Goal: Task Accomplishment & Management: Use online tool/utility

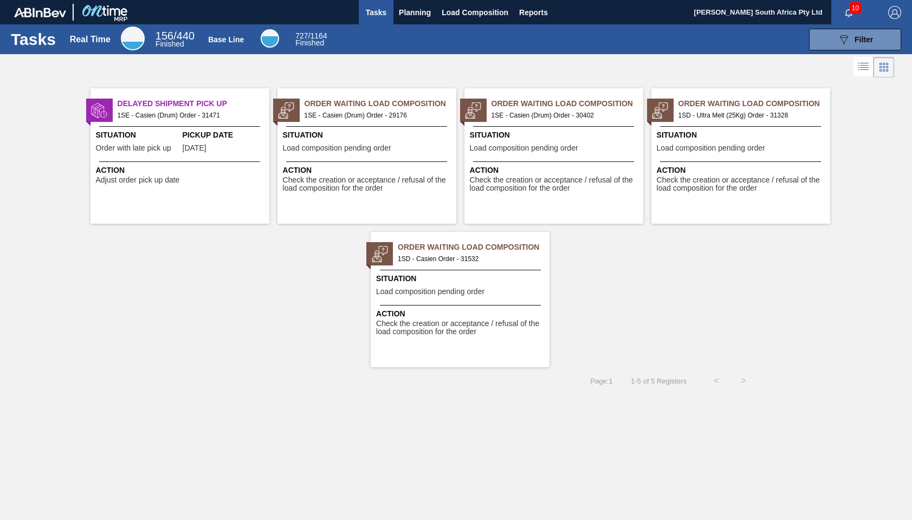
click at [490, 263] on span "1SD - Casien Order - 31532" at bounding box center [469, 259] width 143 height 12
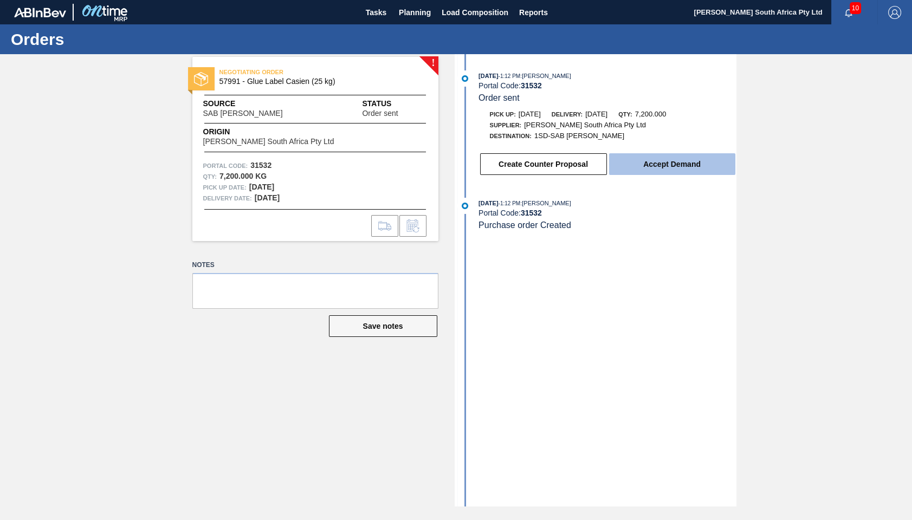
click at [653, 168] on button "Accept Demand" at bounding box center [672, 164] width 126 height 22
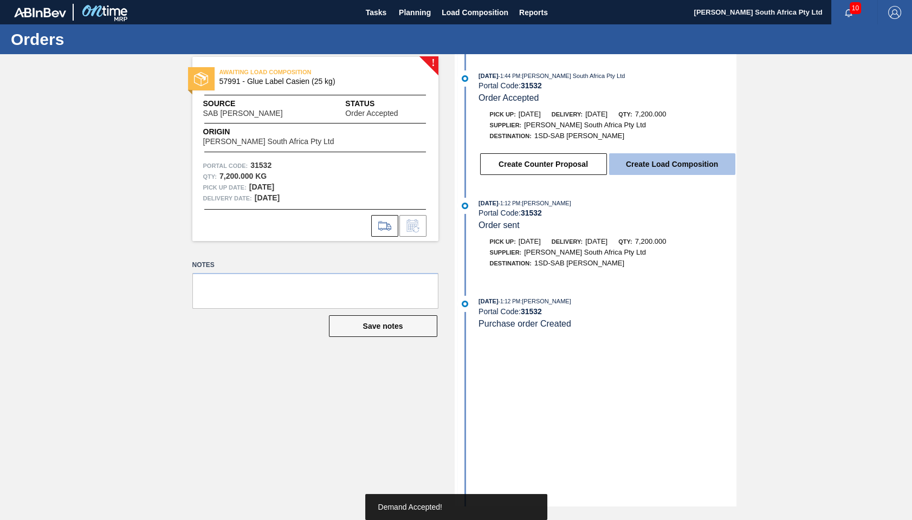
click at [670, 172] on button "Create Load Composition" at bounding box center [672, 164] width 126 height 22
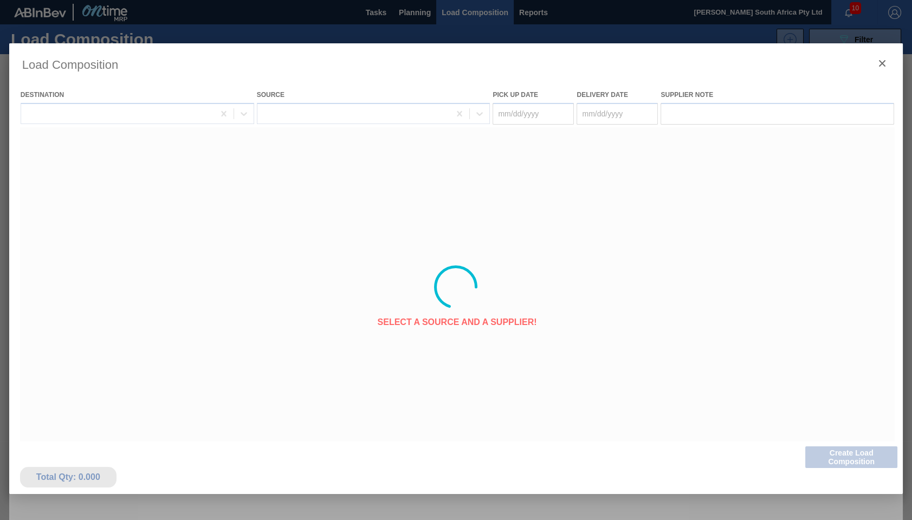
type Date "[DATE]"
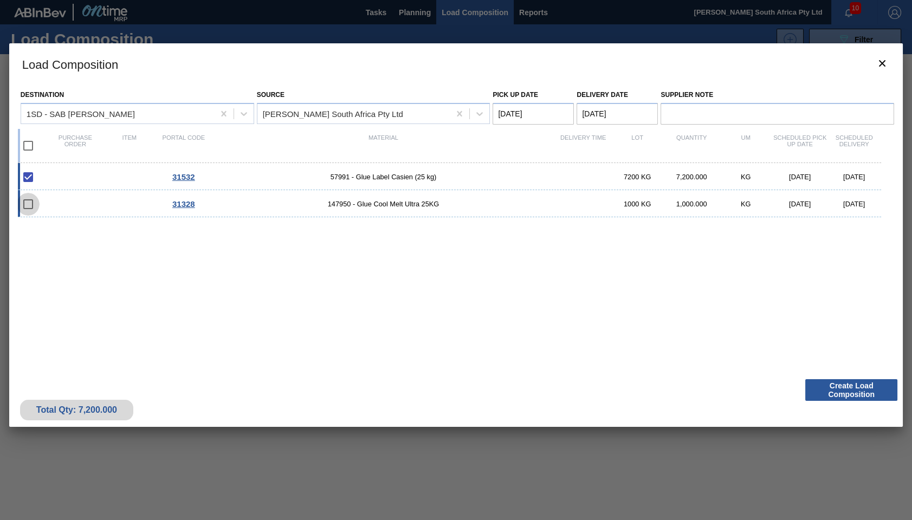
click at [27, 203] on input "checkbox" at bounding box center [28, 204] width 23 height 23
click at [30, 210] on input "checkbox" at bounding box center [28, 204] width 23 height 23
checkbox input "false"
click at [848, 394] on button "Create Load Composition" at bounding box center [851, 390] width 92 height 22
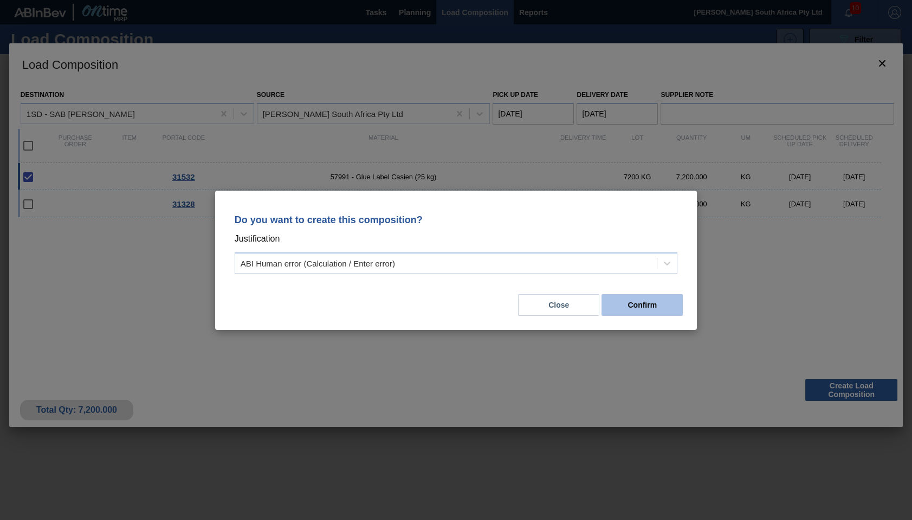
click at [633, 306] on button "Confirm" at bounding box center [641, 305] width 81 height 22
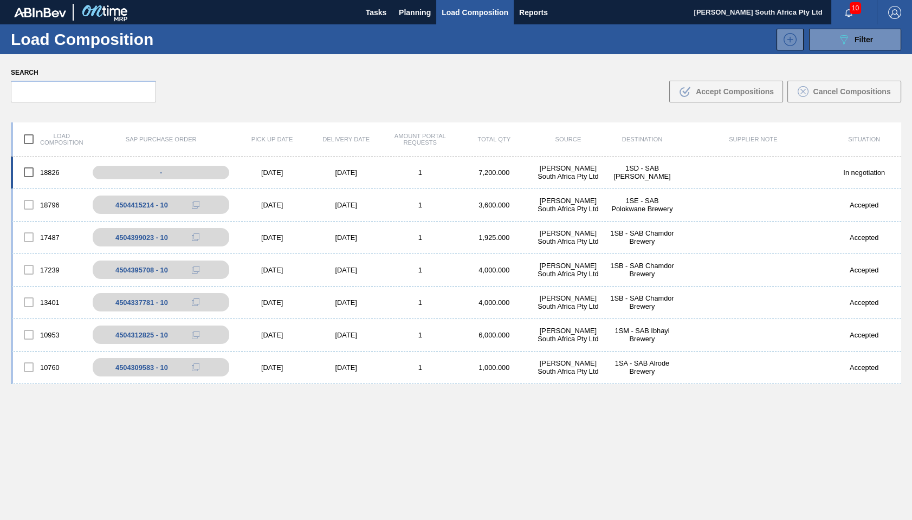
click at [470, 181] on div "18826 - [DATE] [DATE] 1 7,200.000 [PERSON_NAME] South Africa Pty Ltd 1SD - SAB …" at bounding box center [456, 173] width 890 height 32
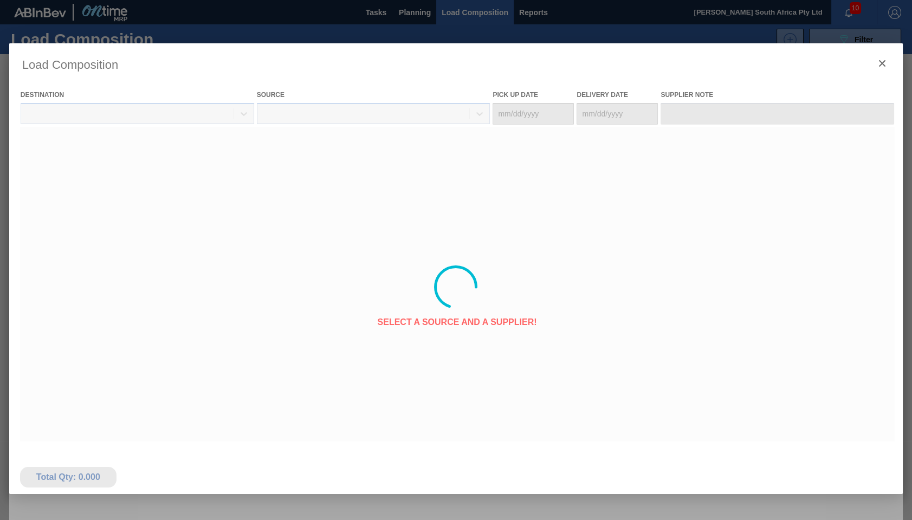
type Date "[DATE]"
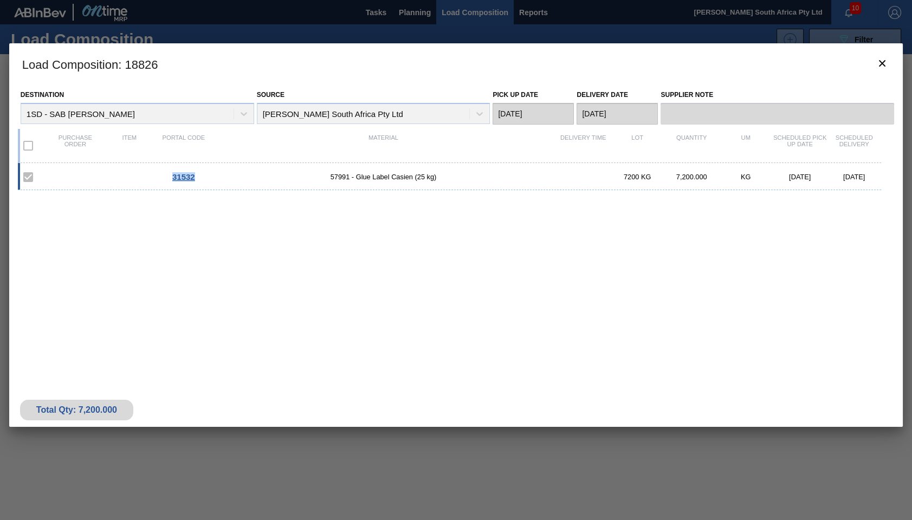
drag, startPoint x: 172, startPoint y: 178, endPoint x: 207, endPoint y: 178, distance: 34.7
click at [207, 178] on div "31532" at bounding box center [184, 176] width 54 height 9
